Goal: Information Seeking & Learning: Learn about a topic

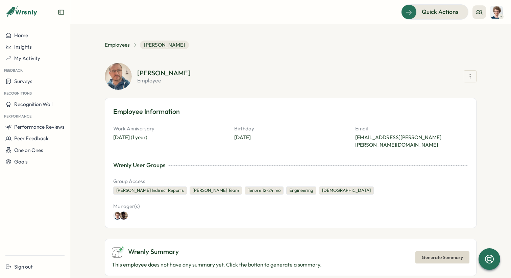
scroll to position [571, 0]
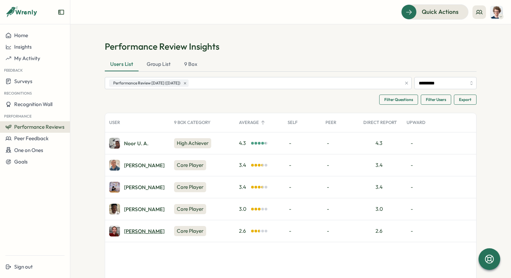
click at [135, 233] on div "[PERSON_NAME]" at bounding box center [144, 231] width 41 height 5
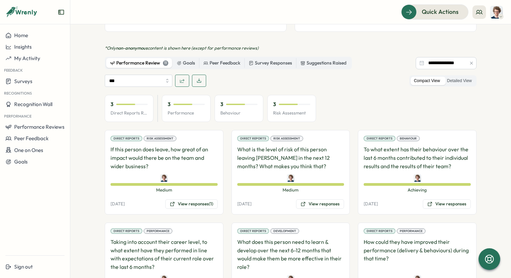
scroll to position [367, 0]
click at [188, 199] on button "View responses (1)" at bounding box center [191, 203] width 52 height 9
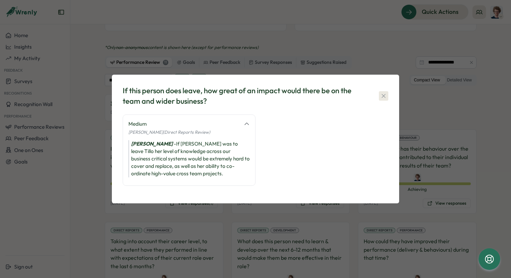
click at [384, 96] on icon "button" at bounding box center [383, 96] width 7 height 7
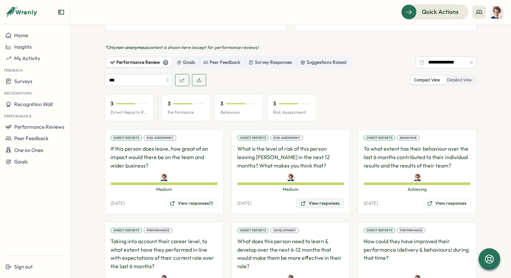
click at [314, 199] on button "View responses" at bounding box center [320, 203] width 48 height 9
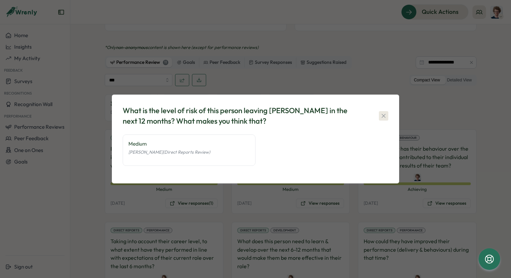
click at [387, 114] on button "button" at bounding box center [383, 115] width 9 height 9
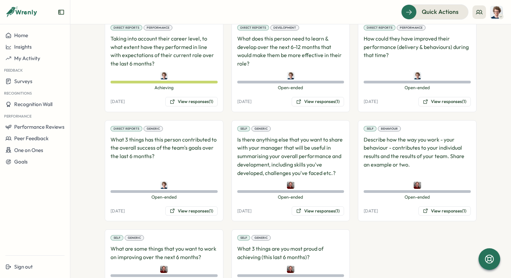
scroll to position [598, 0]
